Goal: Task Accomplishment & Management: Use online tool/utility

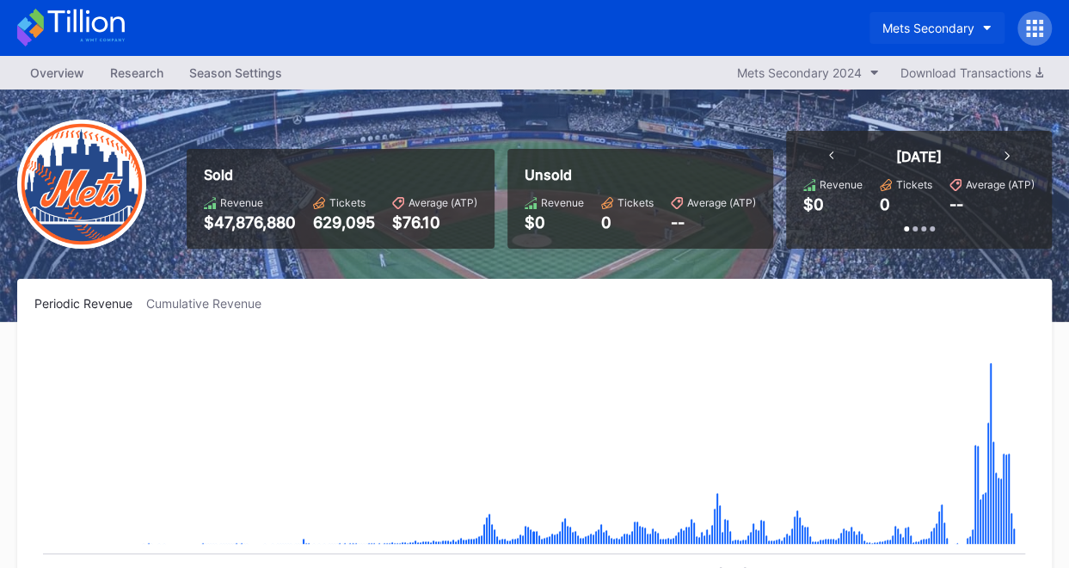
click at [926, 20] on button "Mets Secondary" at bounding box center [936, 28] width 135 height 32
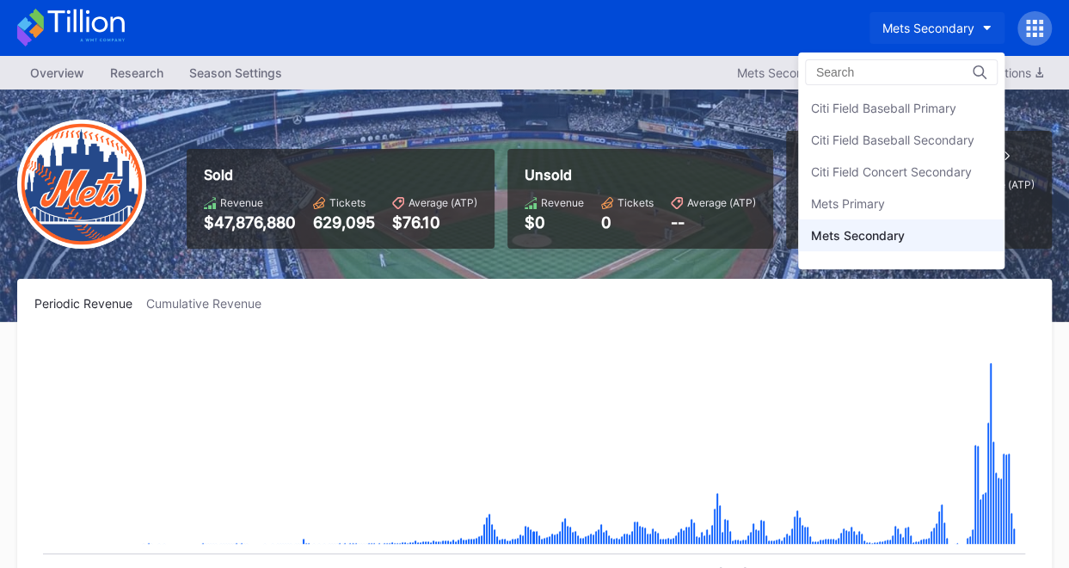
scroll to position [50, 0]
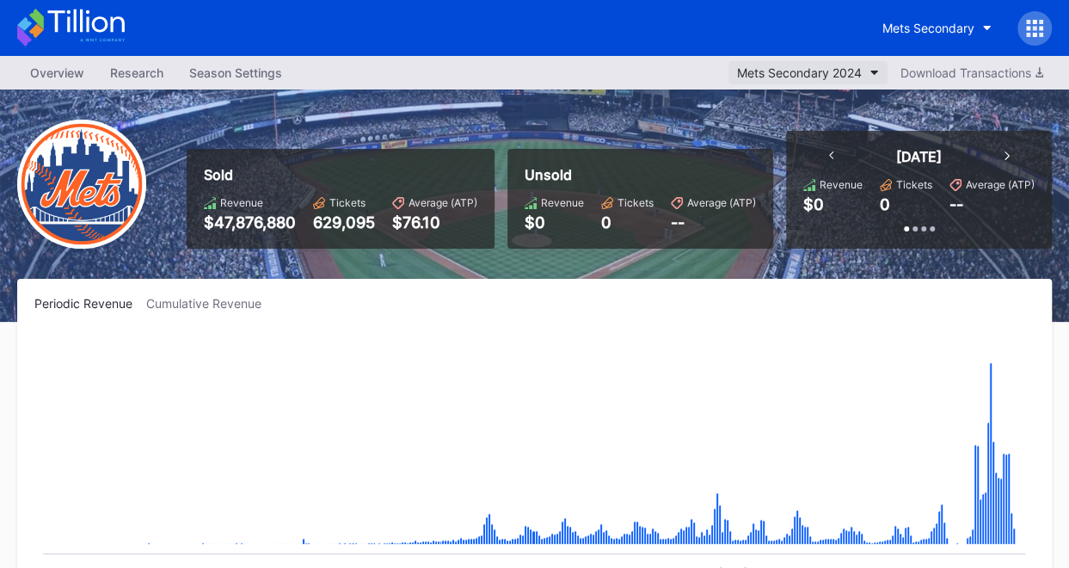
click at [827, 68] on div "Mets Secondary 2024" at bounding box center [799, 72] width 125 height 15
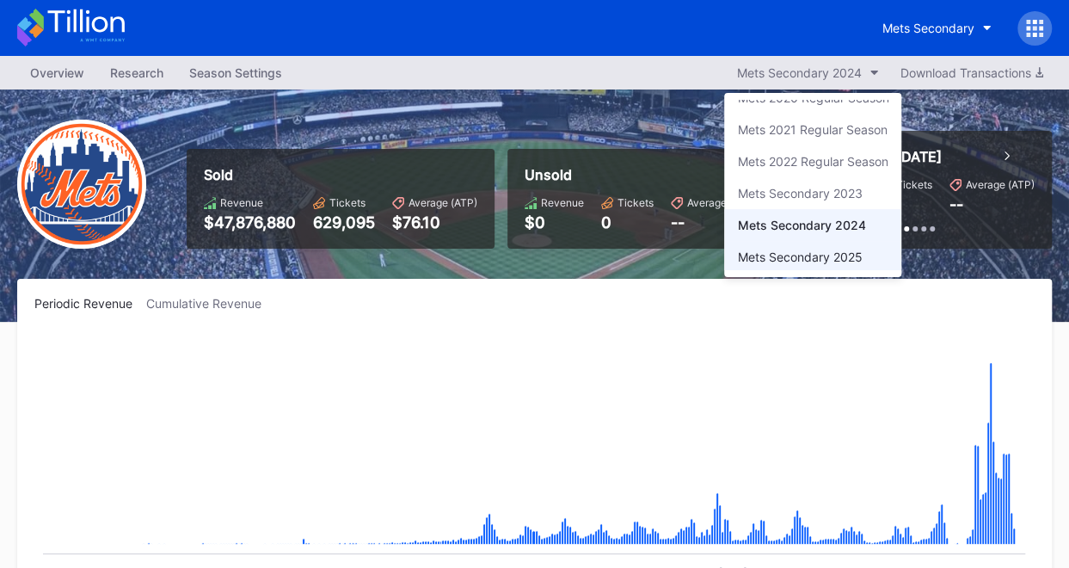
click at [820, 253] on div "Mets Secondary 2025" at bounding box center [799, 256] width 125 height 15
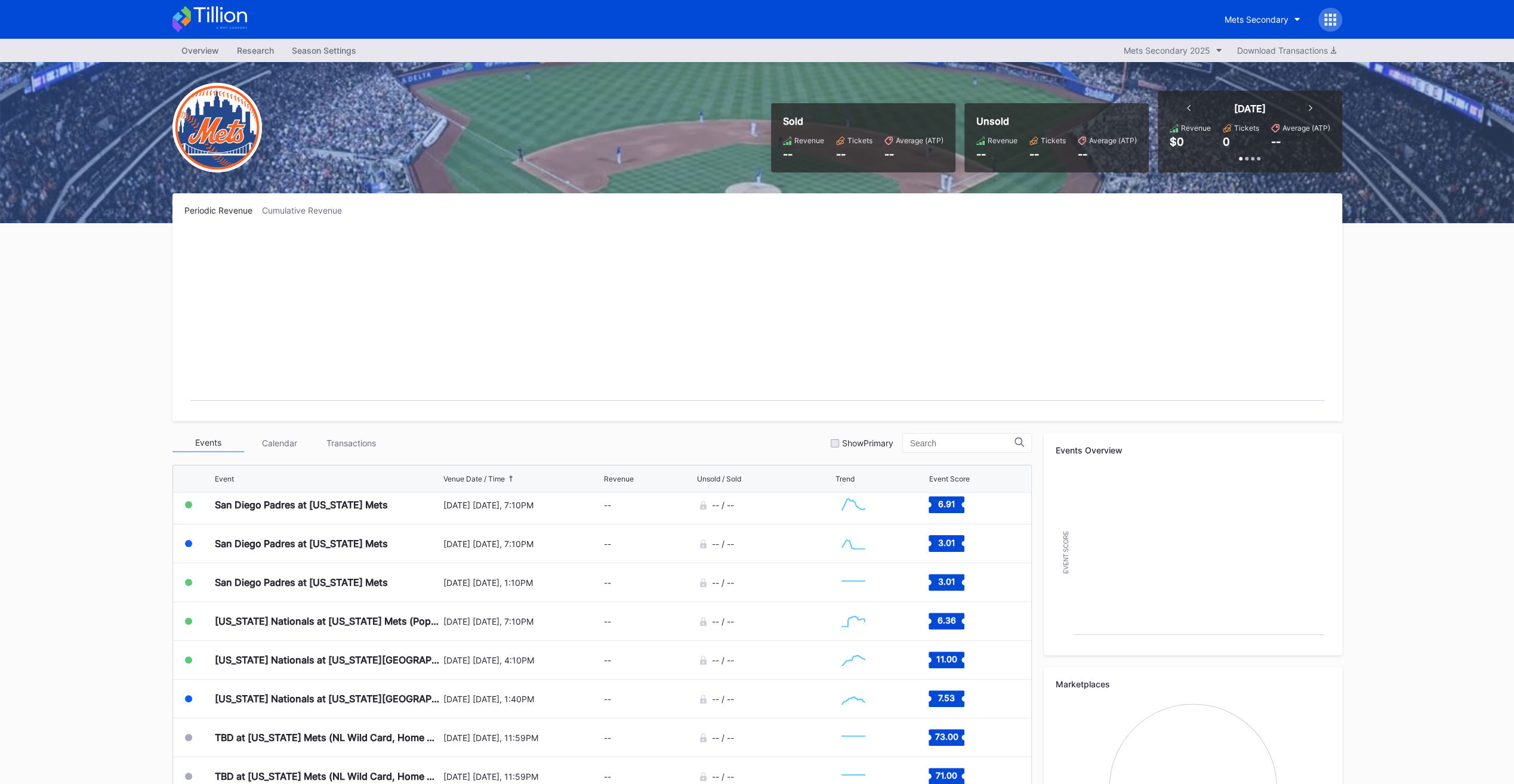
scroll to position [2873, 0]
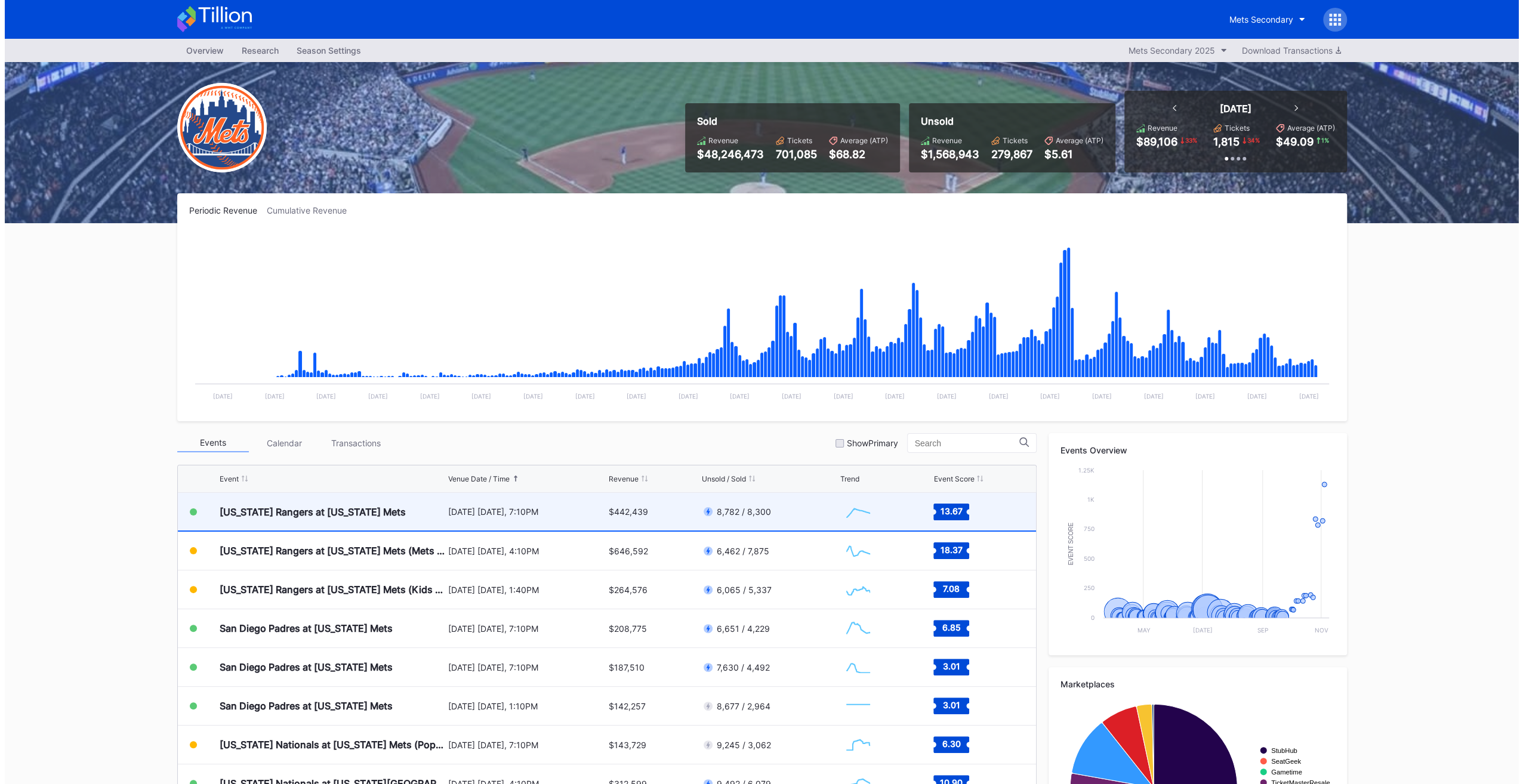
scroll to position [2753, 0]
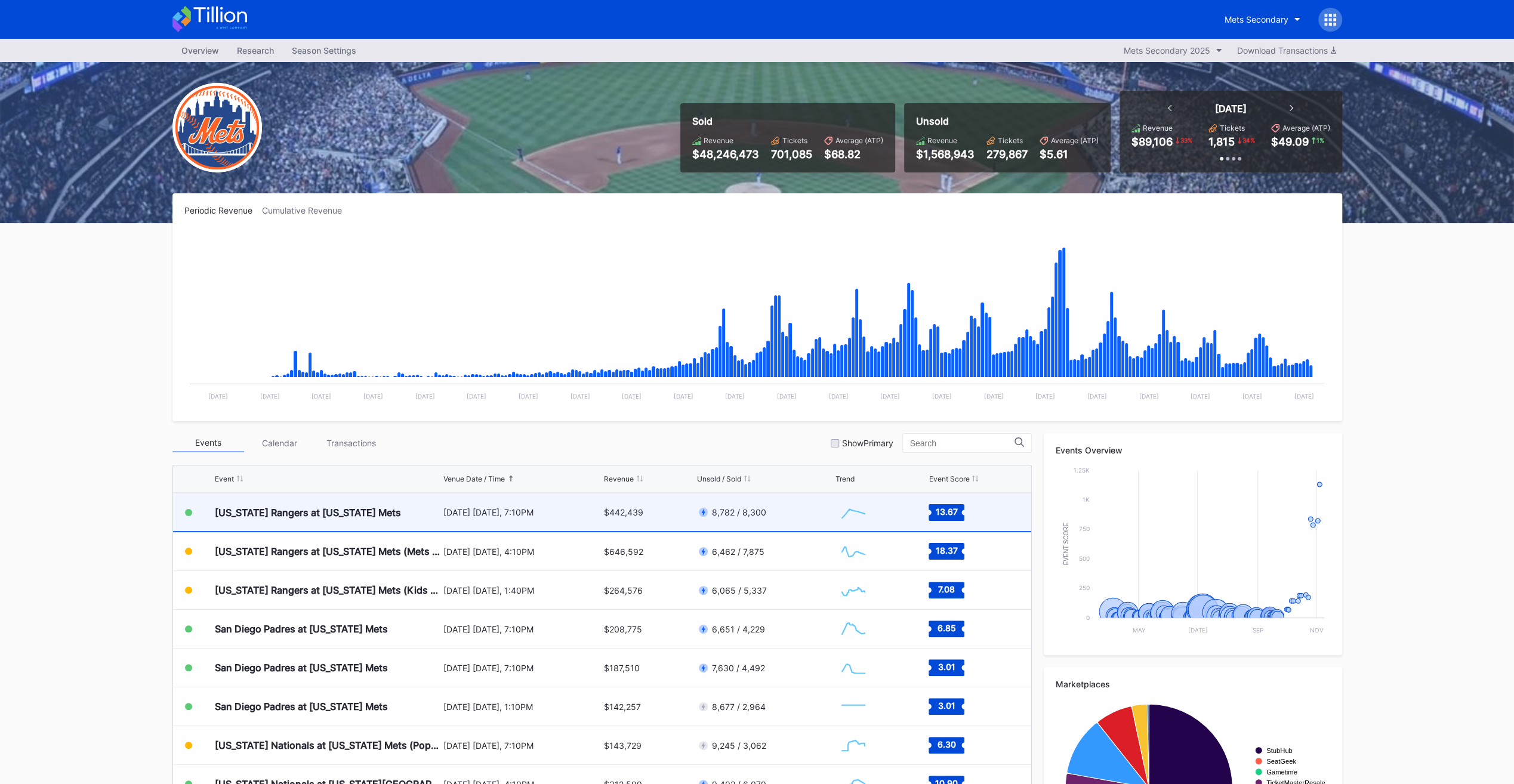
click at [791, 515] on div "8,782 / 8,300" at bounding box center [764, 512] width 135 height 37
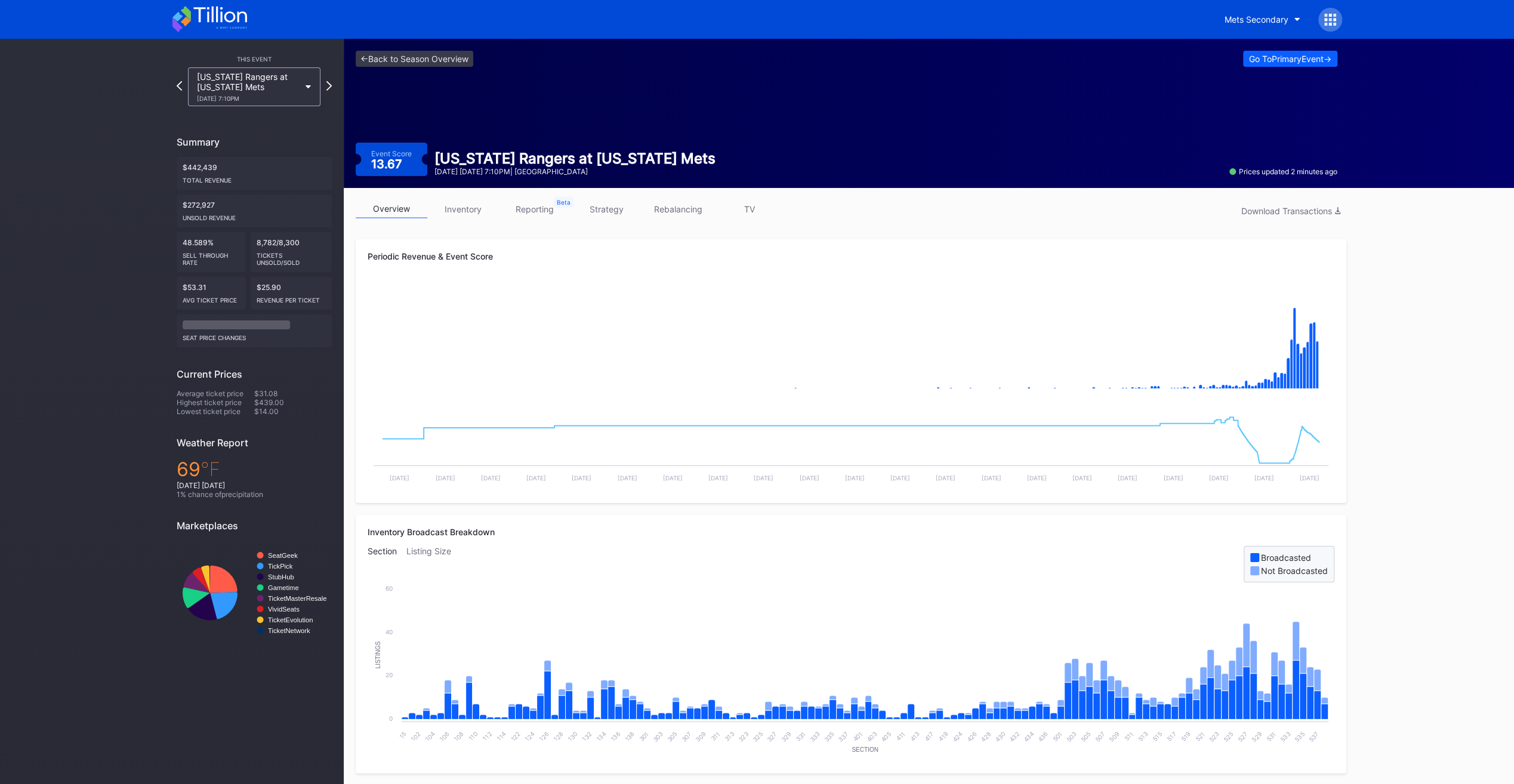
click at [745, 214] on link "TV" at bounding box center [749, 209] width 71 height 19
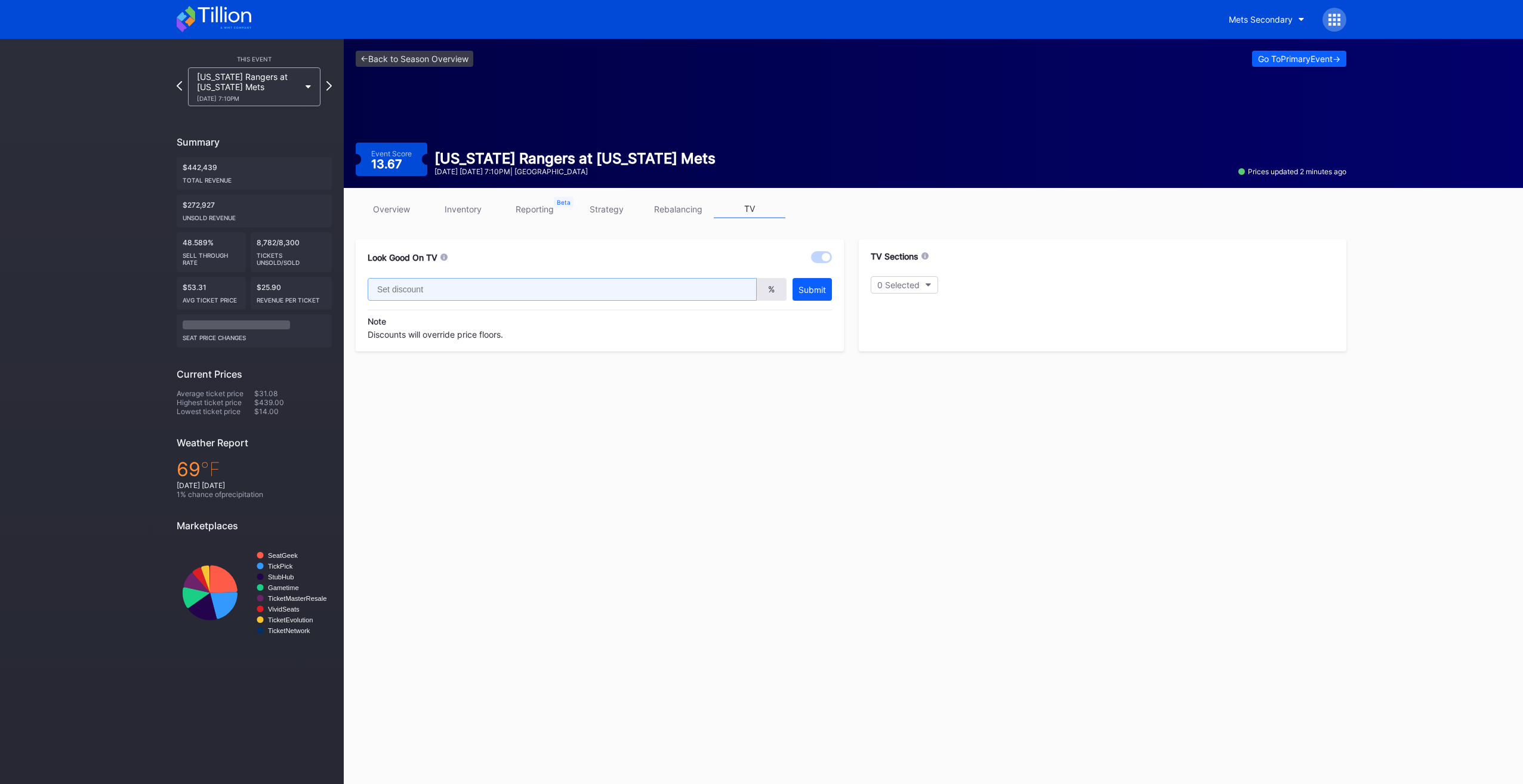
click at [663, 289] on input "text" at bounding box center [562, 289] width 389 height 23
type input "20"
click at [894, 280] on div "0 Selected" at bounding box center [898, 284] width 42 height 10
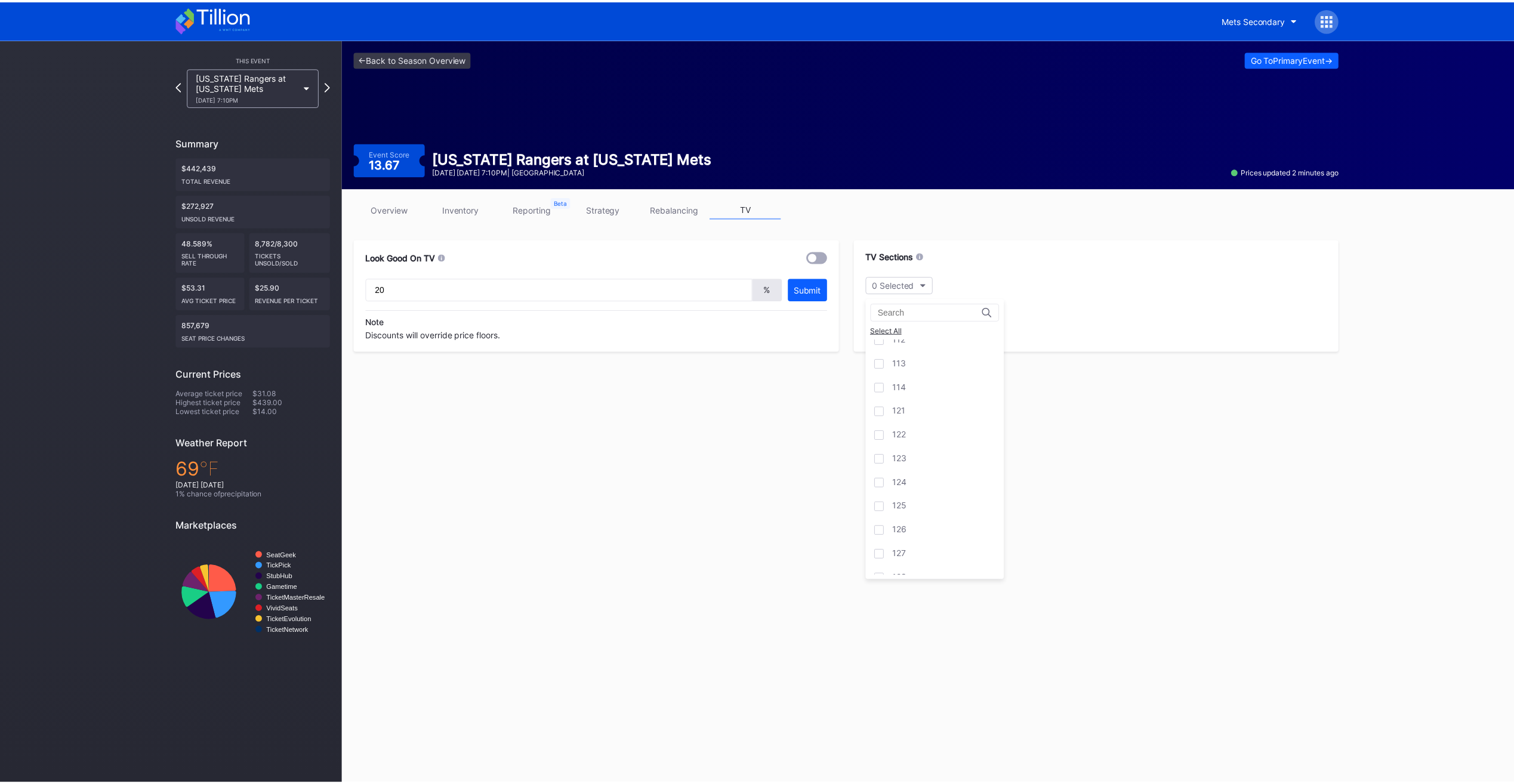
scroll to position [418, 0]
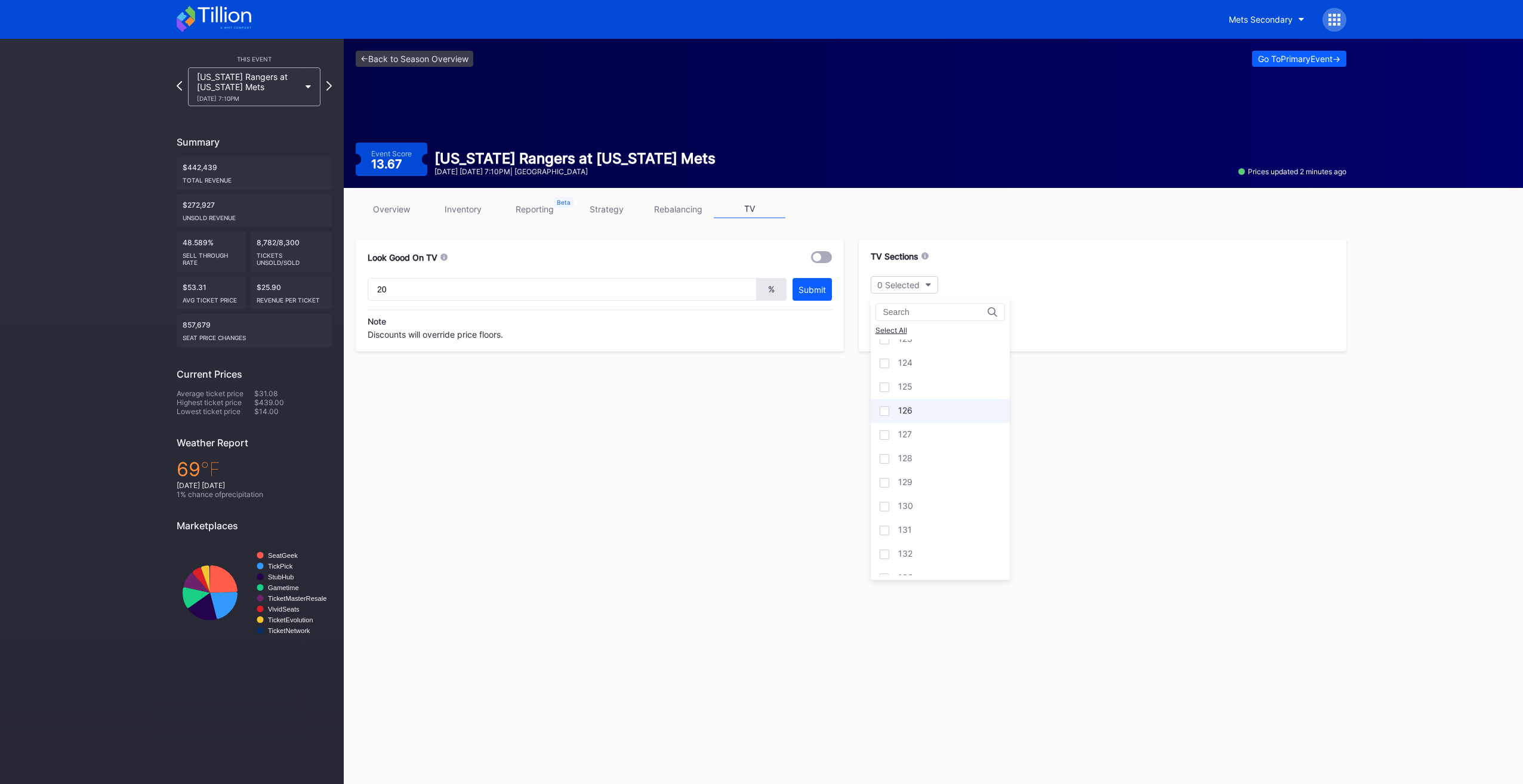
click at [945, 402] on div "126" at bounding box center [940, 411] width 139 height 24
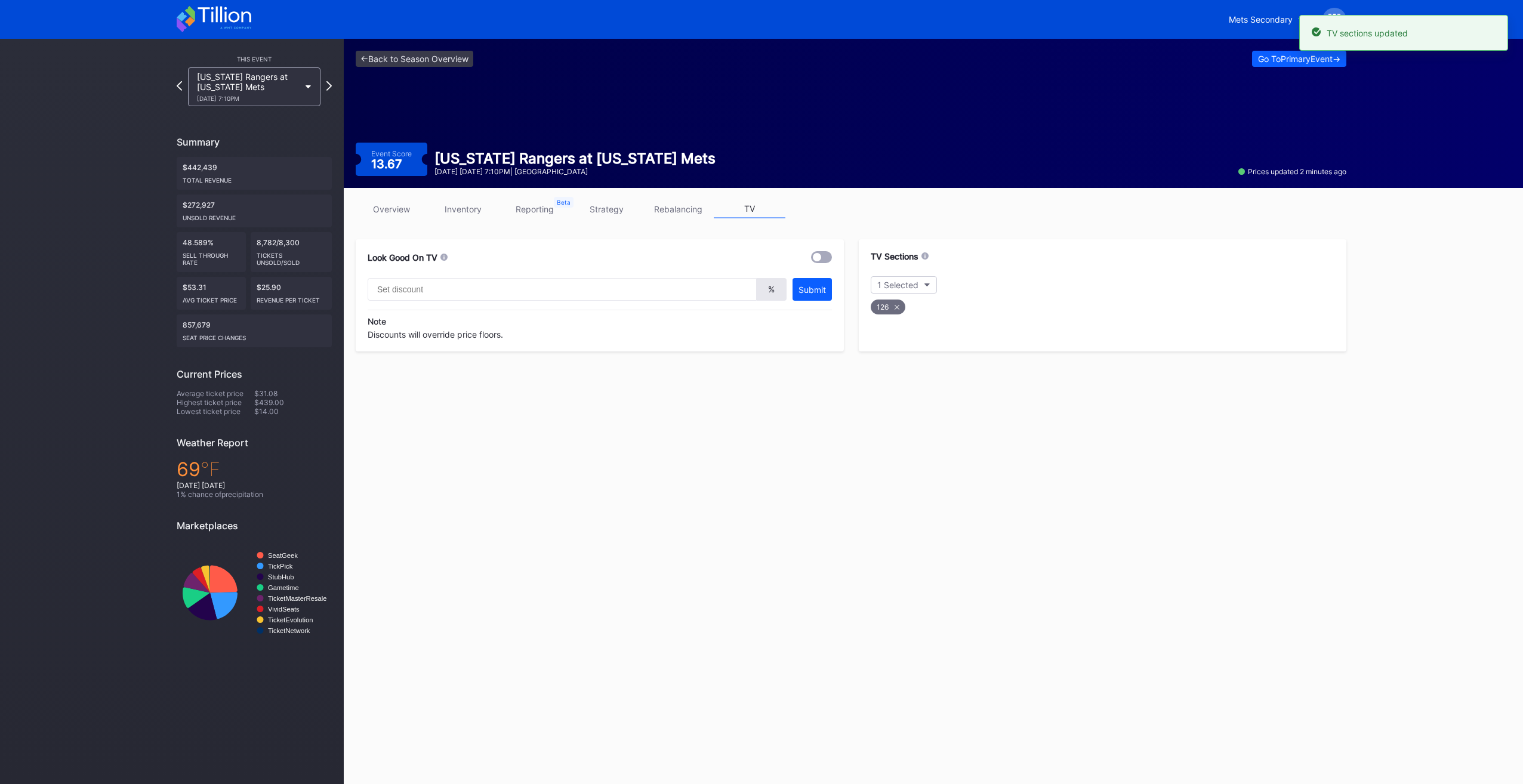
click at [400, 202] on link "overview" at bounding box center [391, 209] width 71 height 19
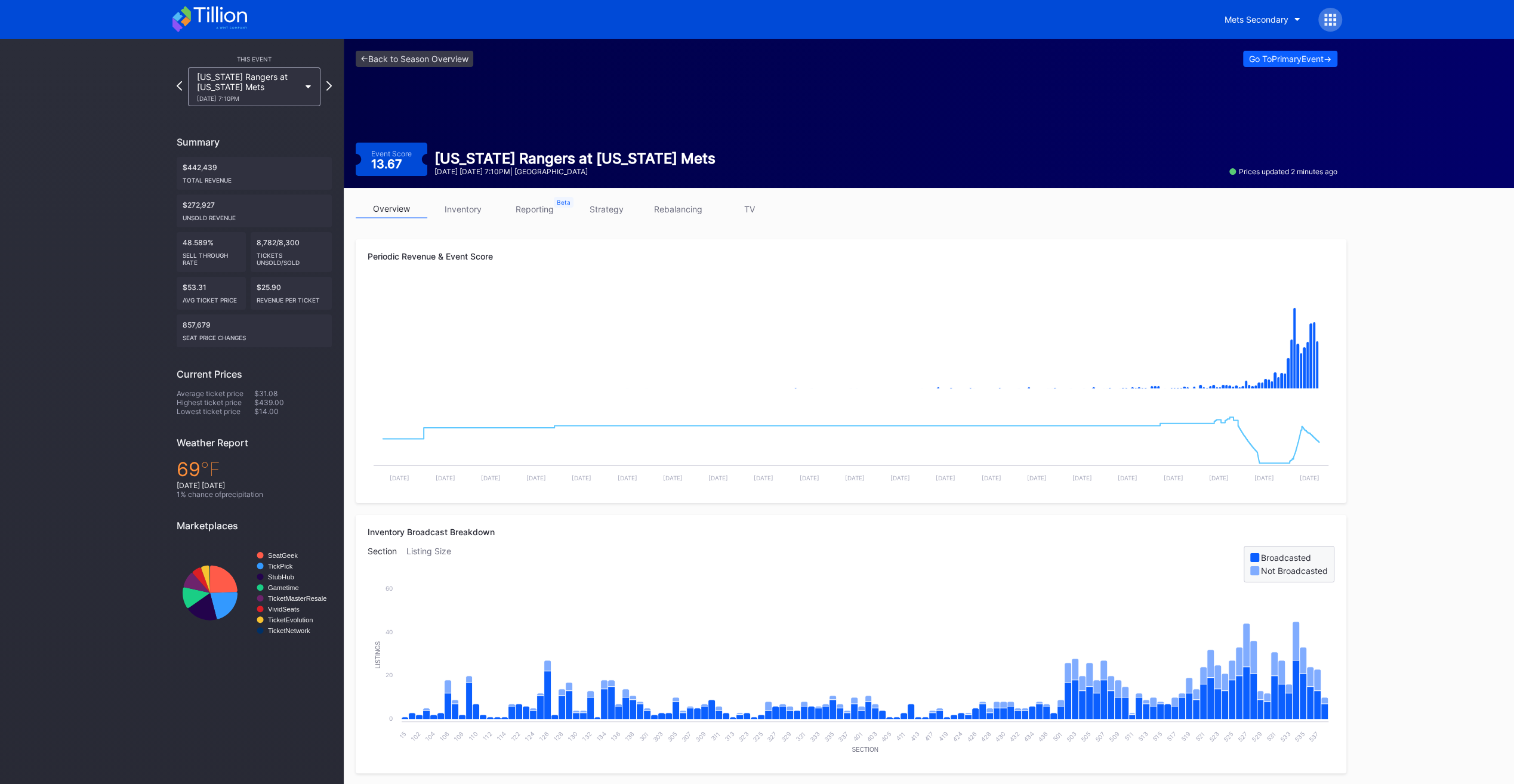
click at [332, 85] on div "This Event Texas Rangers at New York Mets 9/12 Friday 7:10PM Summary $442,439 T…" at bounding box center [254, 348] width 179 height 618
click at [328, 85] on icon at bounding box center [329, 85] width 6 height 11
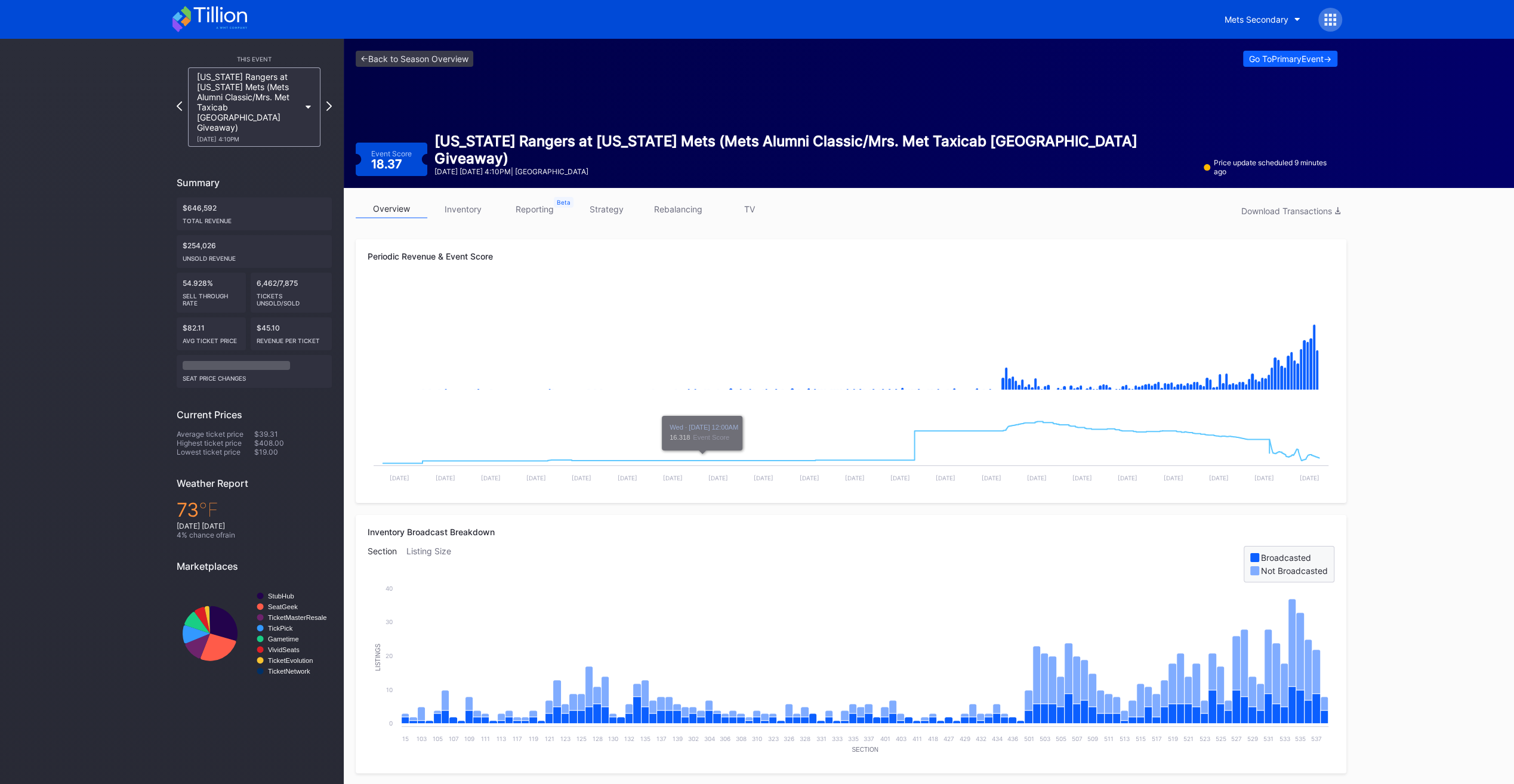
click at [745, 215] on link "TV" at bounding box center [749, 209] width 71 height 19
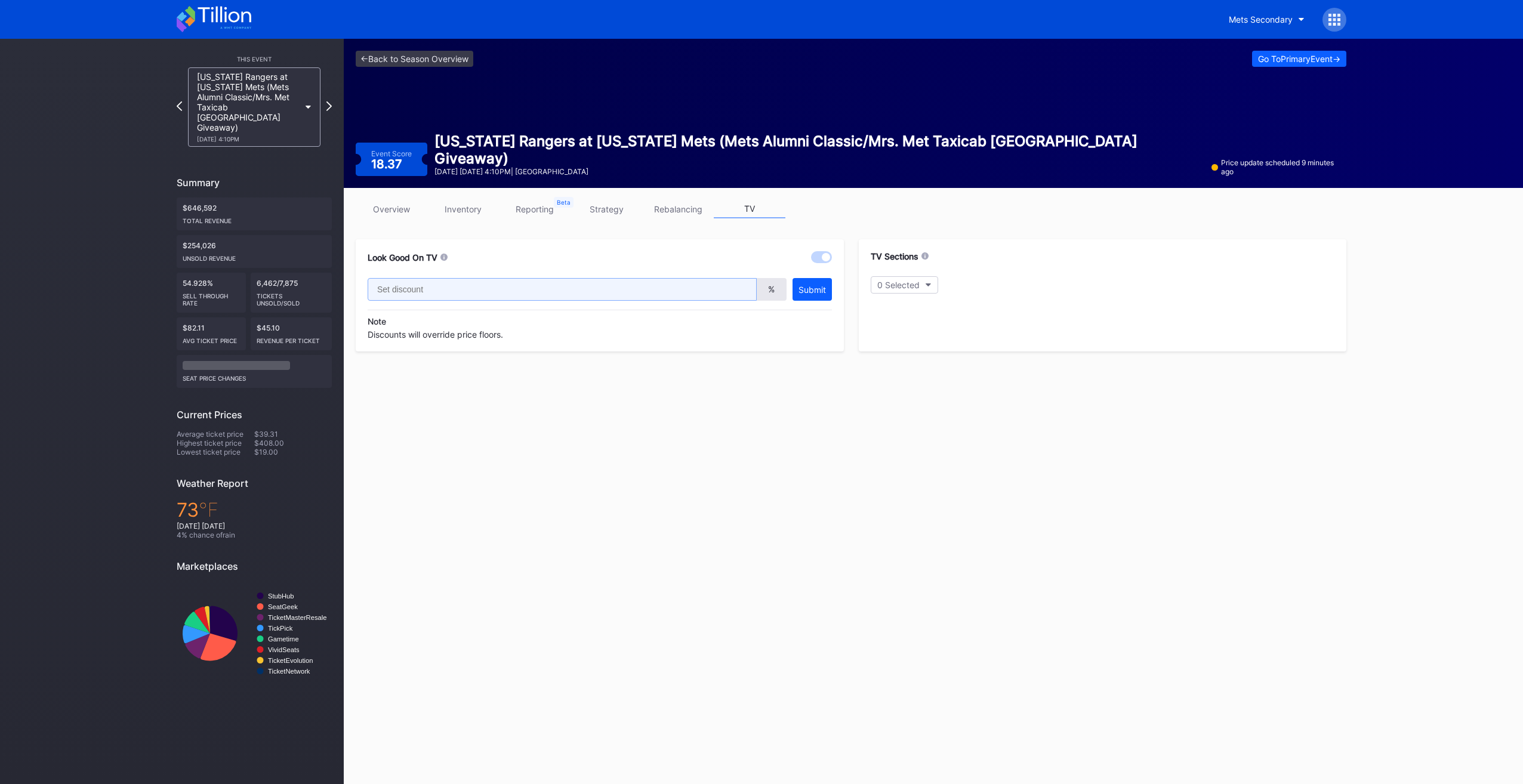
click at [515, 296] on input "text" at bounding box center [562, 289] width 389 height 23
type input "20"
click at [919, 282] on div "0 Selected" at bounding box center [898, 284] width 42 height 10
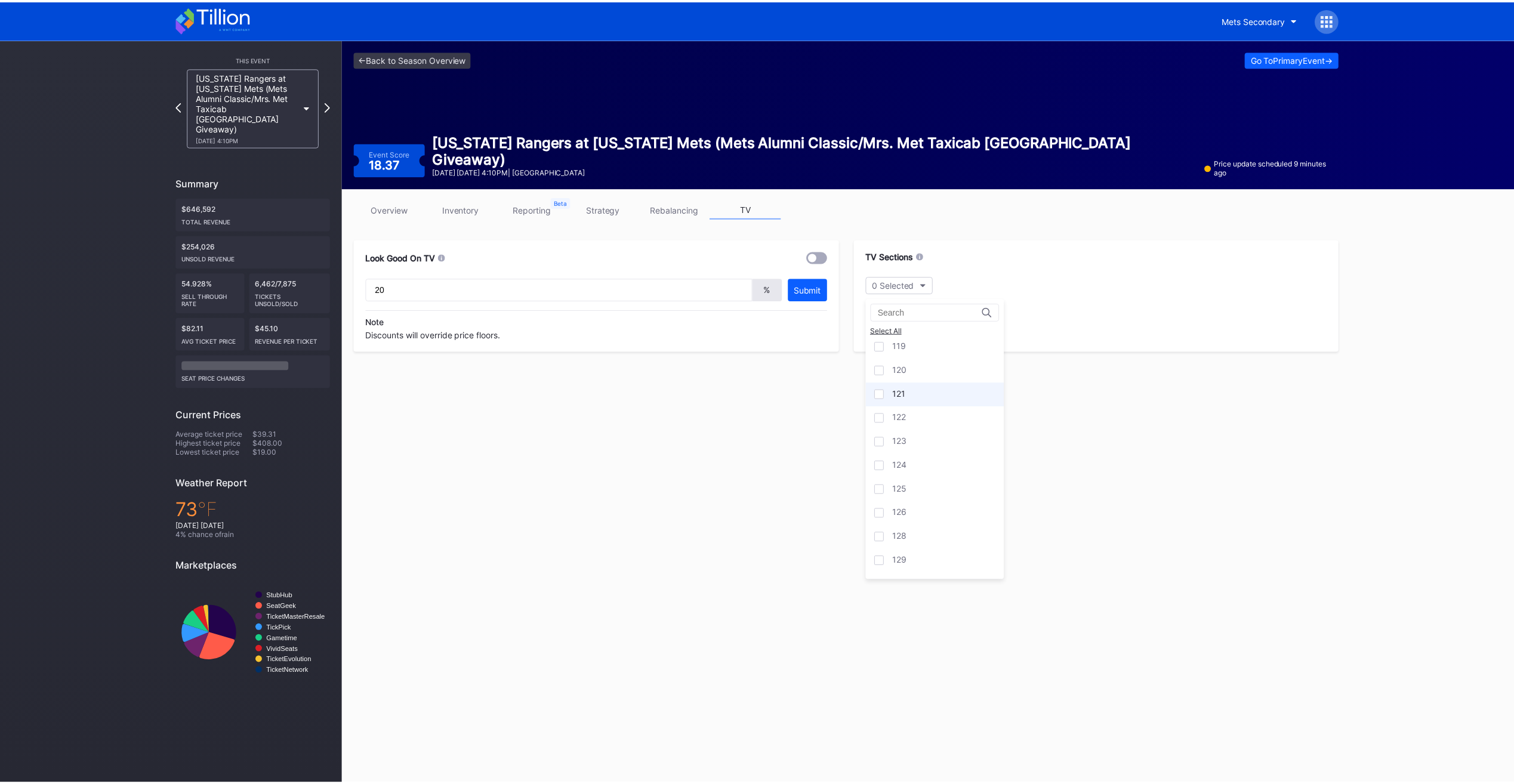
scroll to position [418, 0]
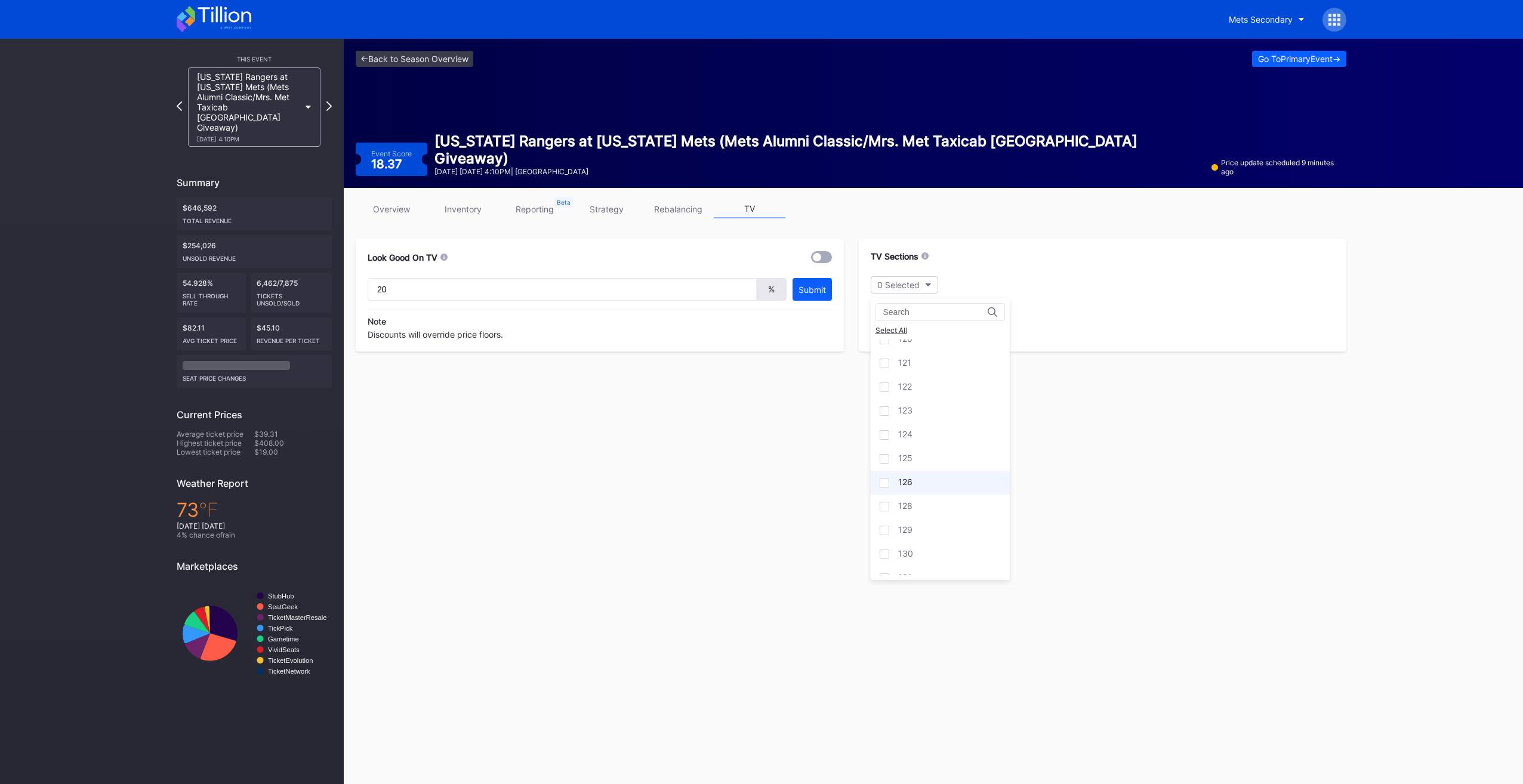
click at [938, 470] on div "126" at bounding box center [940, 482] width 139 height 24
drag, startPoint x: 1158, startPoint y: 470, endPoint x: 1122, endPoint y: 457, distance: 38.3
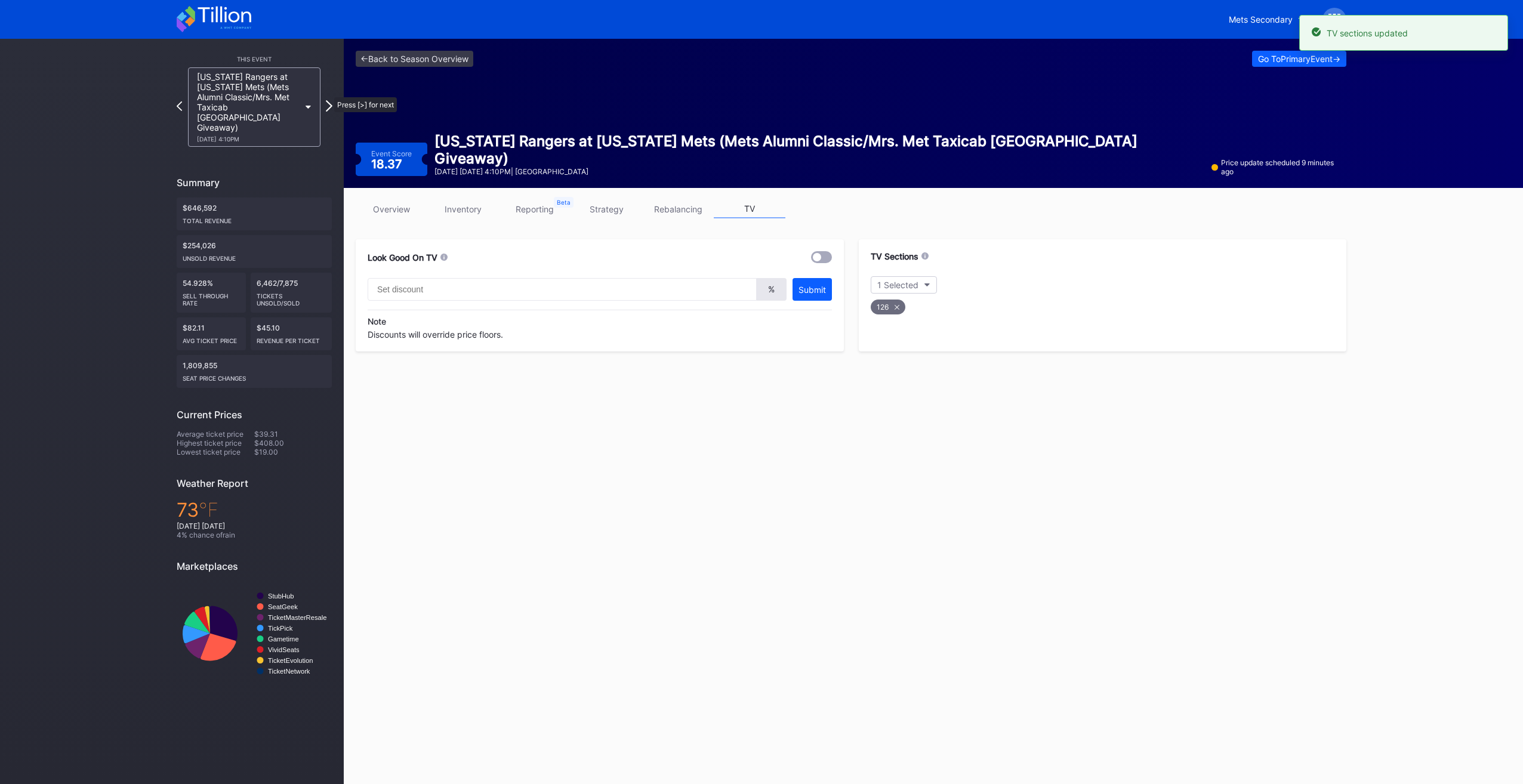
click at [328, 100] on icon at bounding box center [329, 105] width 6 height 11
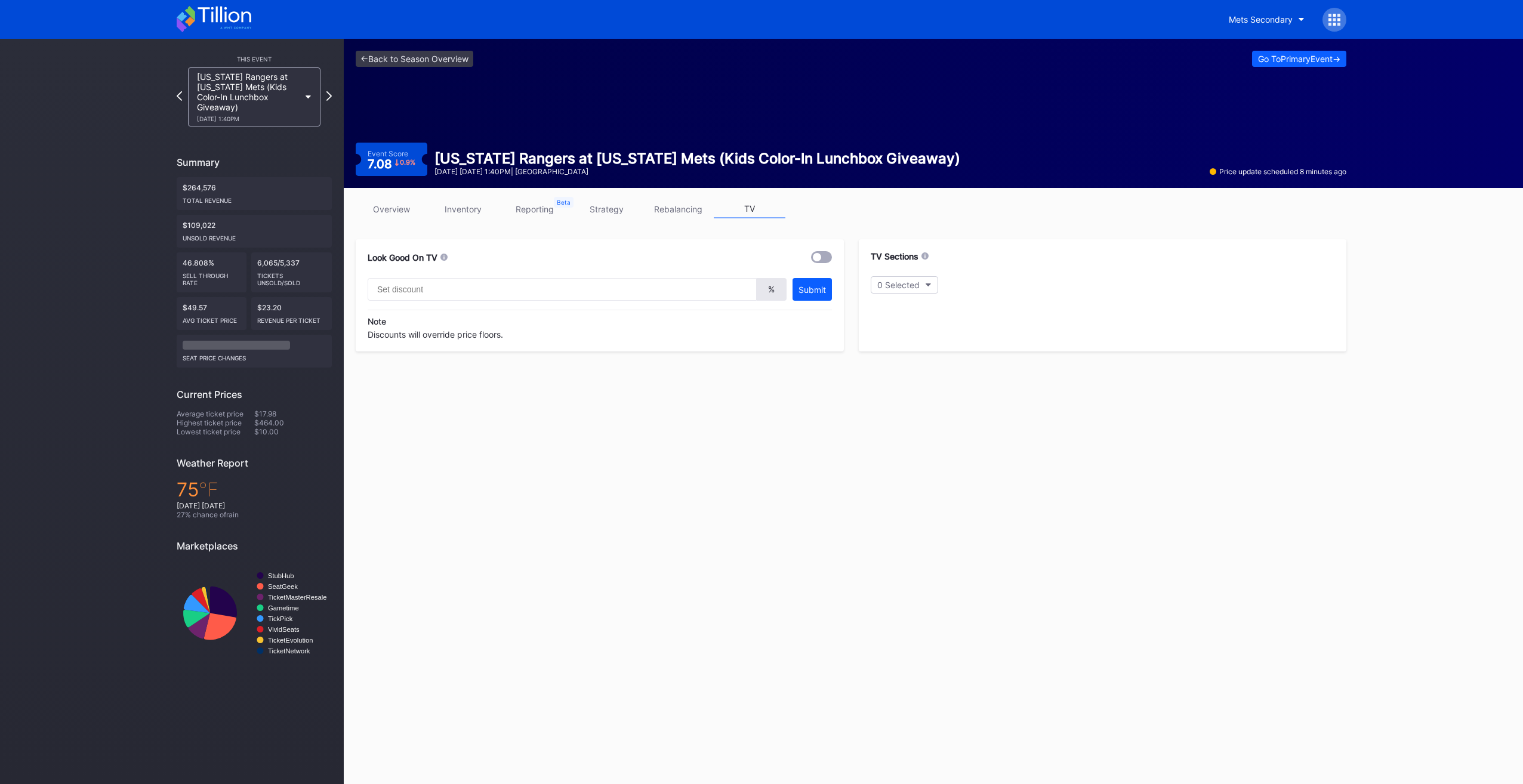
click at [390, 207] on link "overview" at bounding box center [391, 209] width 71 height 19
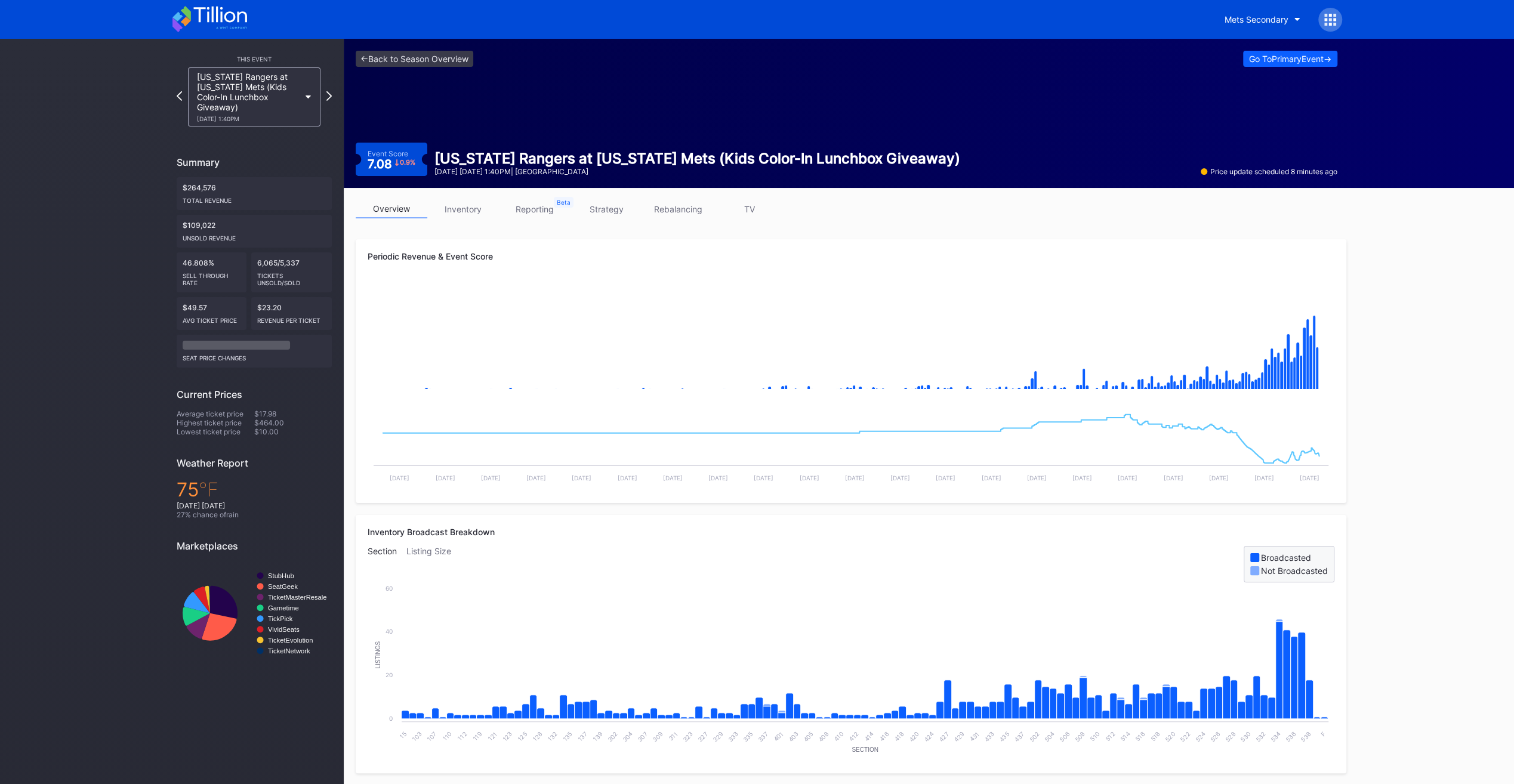
click at [239, 26] on icon at bounding box center [210, 19] width 74 height 26
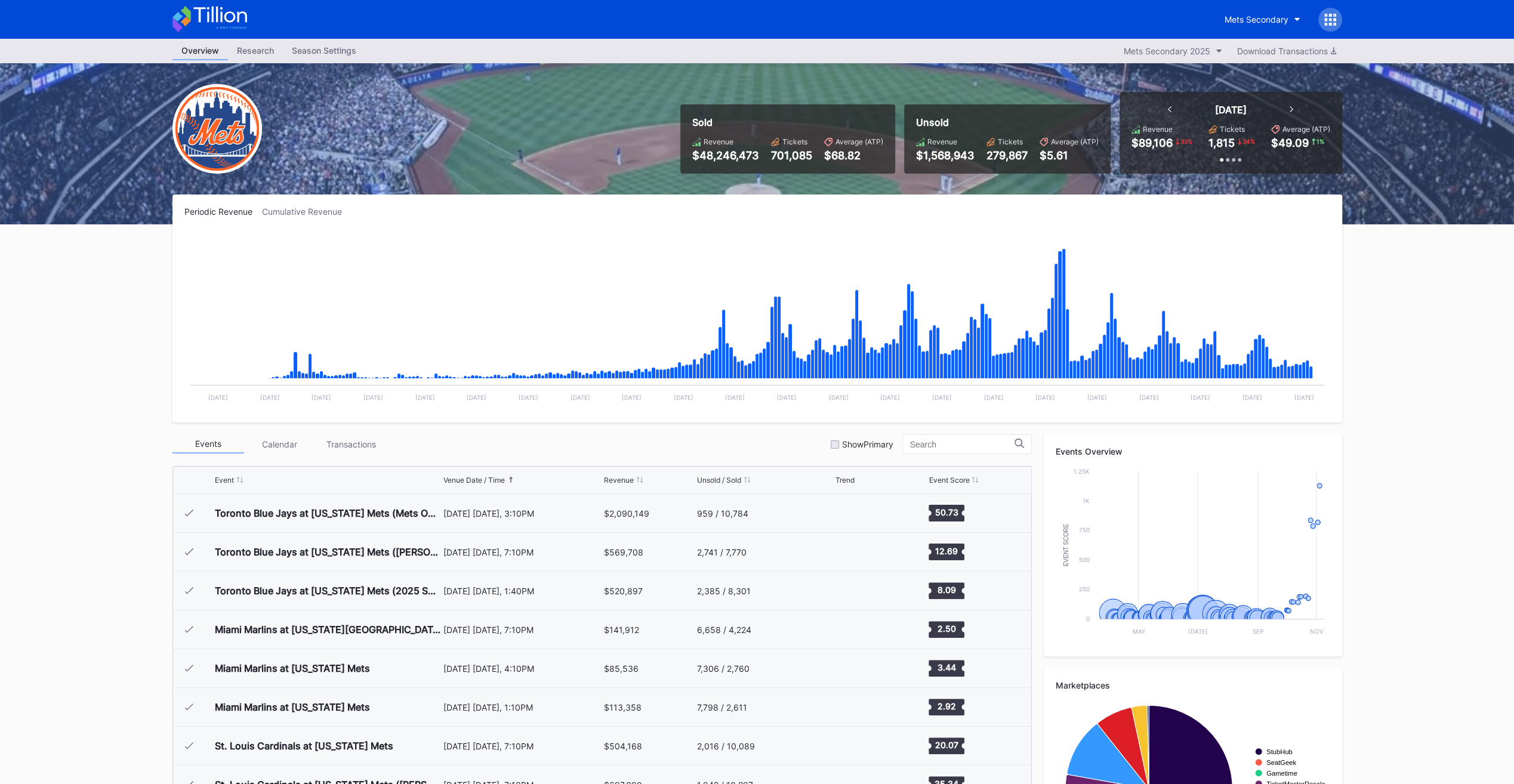
scroll to position [2754, 0]
